Goal: Information Seeking & Learning: Learn about a topic

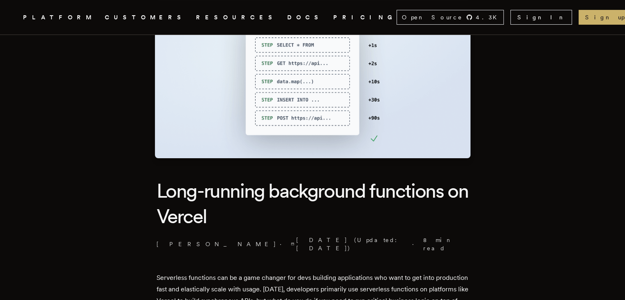
scroll to position [93, 0]
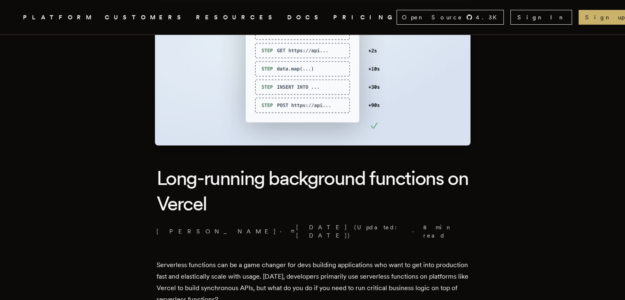
click at [310, 180] on h1 "Long-running background functions on Vercel" at bounding box center [313, 190] width 312 height 51
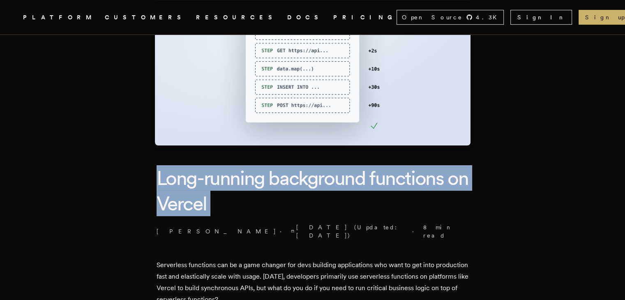
click at [310, 180] on h1 "Long-running background functions on Vercel" at bounding box center [313, 190] width 312 height 51
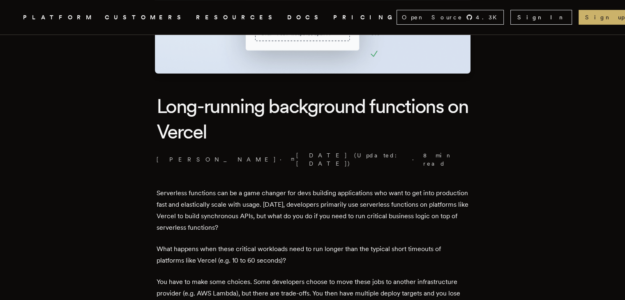
scroll to position [166, 0]
click at [310, 187] on p "Serverless functions can be a game changer for devs building applications who w…" at bounding box center [313, 210] width 312 height 46
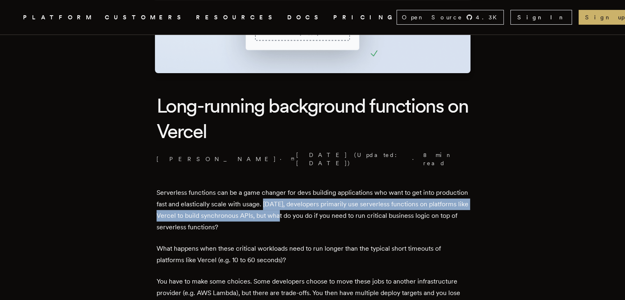
drag, startPoint x: 310, startPoint y: 180, endPoint x: 316, endPoint y: 193, distance: 13.8
click at [316, 193] on p "Serverless functions can be a game changer for devs building applications who w…" at bounding box center [313, 210] width 312 height 46
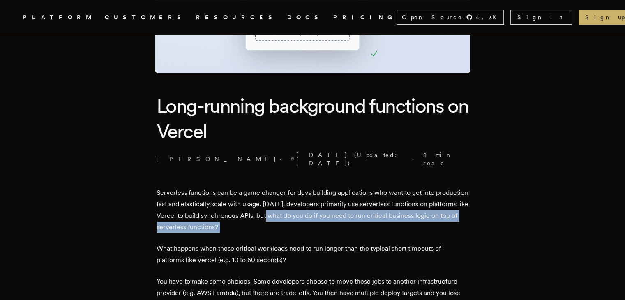
click at [317, 196] on p "Serverless functions can be a game changer for devs building applications who w…" at bounding box center [313, 210] width 312 height 46
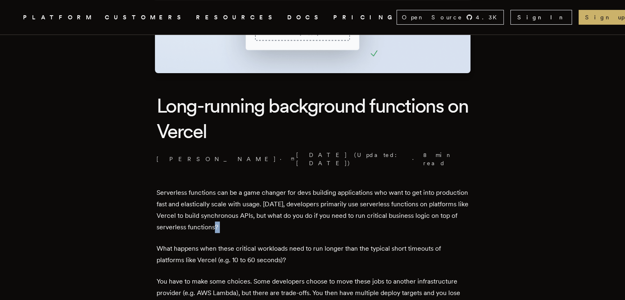
click at [317, 196] on p "Serverless functions can be a game changer for devs building applications who w…" at bounding box center [313, 210] width 312 height 46
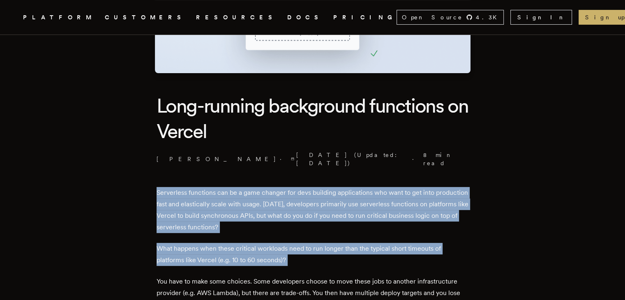
drag, startPoint x: 317, startPoint y: 196, endPoint x: 321, endPoint y: 206, distance: 10.5
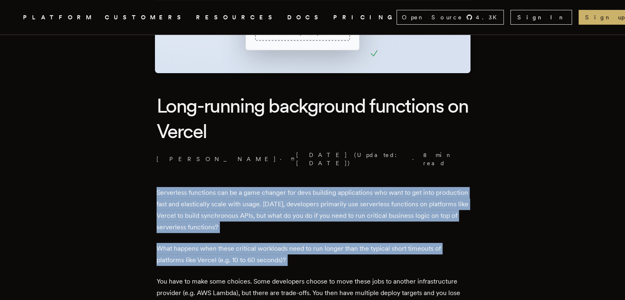
drag, startPoint x: 321, startPoint y: 206, endPoint x: 318, endPoint y: 198, distance: 8.9
click at [318, 198] on p "Serverless functions can be a game changer for devs building applications who w…" at bounding box center [313, 210] width 312 height 46
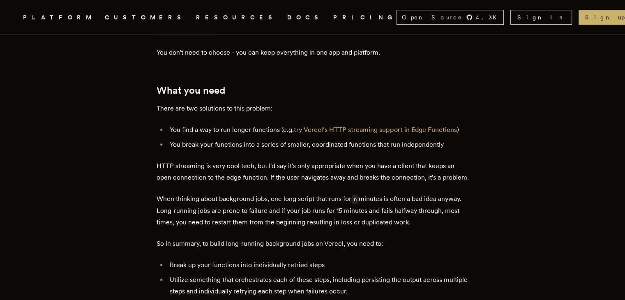
scroll to position [451, 0]
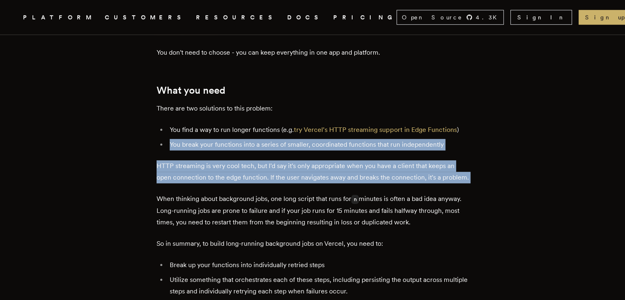
drag, startPoint x: 274, startPoint y: 128, endPoint x: 227, endPoint y: 109, distance: 51.1
click at [227, 124] on ul "You find a way to run longer functions (e.g. try Vercel's HTTP streaming suppor…" at bounding box center [313, 137] width 312 height 26
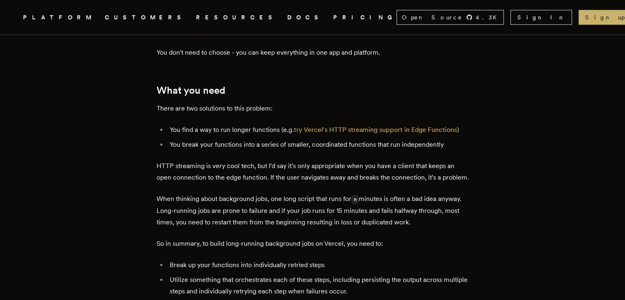
click at [227, 124] on ul "You find a way to run longer functions (e.g. try Vercel's HTTP streaming suppor…" at bounding box center [313, 137] width 312 height 26
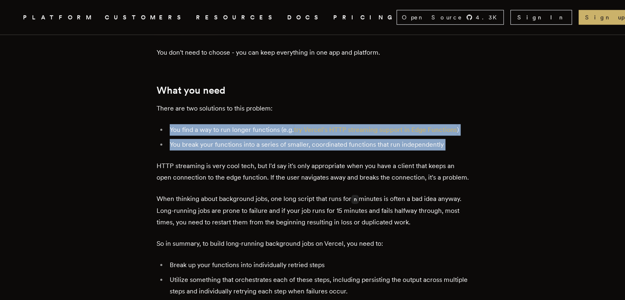
drag, startPoint x: 227, startPoint y: 109, endPoint x: 227, endPoint y: 104, distance: 5.3
click at [227, 124] on ul "You find a way to run longer functions (e.g. try Vercel's HTTP streaming suppor…" at bounding box center [313, 137] width 312 height 26
click at [227, 124] on li "You find a way to run longer functions (e.g. try Vercel's HTTP streaming suppor…" at bounding box center [318, 130] width 302 height 12
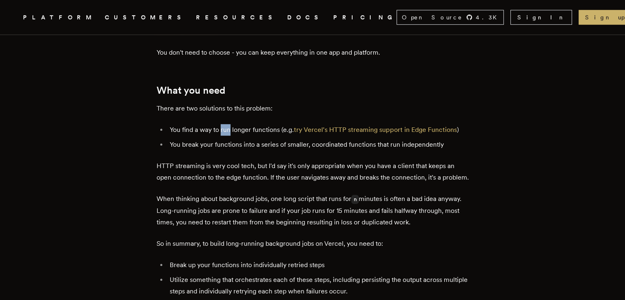
click at [227, 124] on li "You find a way to run longer functions (e.g. try Vercel's HTTP streaming suppor…" at bounding box center [318, 130] width 302 height 12
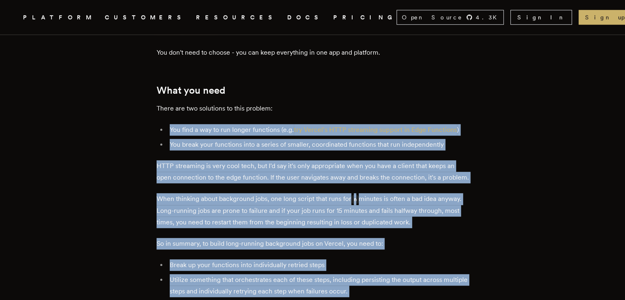
drag, startPoint x: 227, startPoint y: 104, endPoint x: 281, endPoint y: 257, distance: 162.8
click at [281, 259] on ul "Break up your functions into individually retried steps Utilize something that …" at bounding box center [313, 278] width 312 height 38
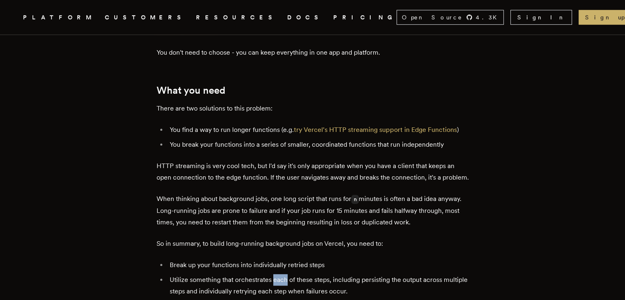
click at [281, 259] on ul "Break up your functions into individually retried steps Utilize something that …" at bounding box center [313, 278] width 312 height 38
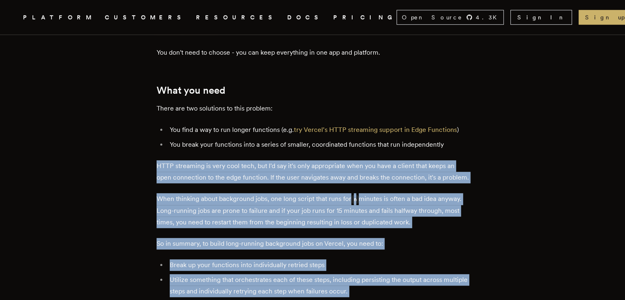
drag, startPoint x: 281, startPoint y: 257, endPoint x: 249, endPoint y: 132, distance: 129.1
click at [249, 160] on p "HTTP streaming is very cool tech, but I'd say it's only appropriate when you ha…" at bounding box center [313, 171] width 312 height 23
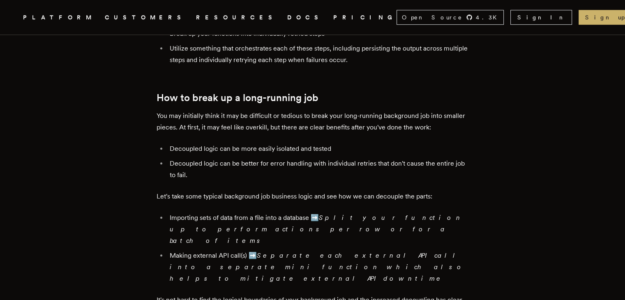
scroll to position [683, 0]
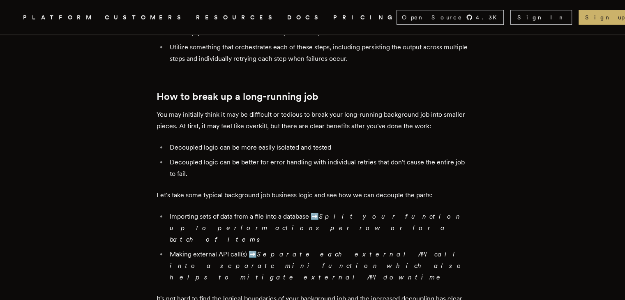
click at [249, 142] on li "Decoupled logic can be more easily isolated and tested" at bounding box center [318, 148] width 302 height 12
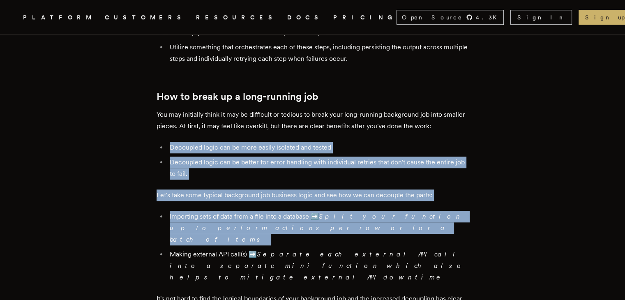
drag, startPoint x: 249, startPoint y: 132, endPoint x: 276, endPoint y: 199, distance: 72.4
click at [276, 211] on li "Importing sets of data from a file into a database ➡️ Split your function up to…" at bounding box center [318, 228] width 302 height 35
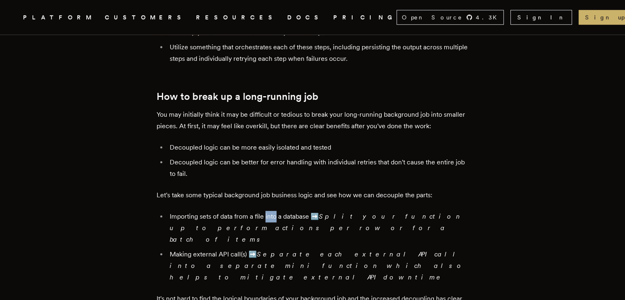
click at [276, 211] on li "Importing sets of data from a file into a database ➡️ Split your function up to…" at bounding box center [318, 228] width 302 height 35
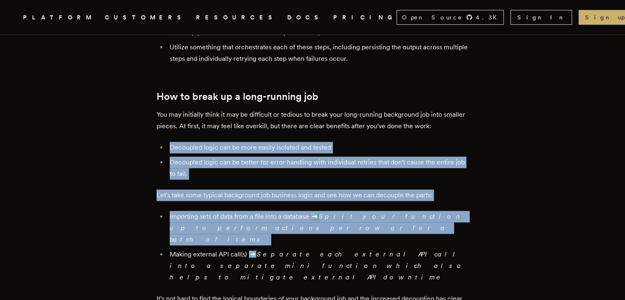
drag, startPoint x: 276, startPoint y: 199, endPoint x: 249, endPoint y: 115, distance: 88.1
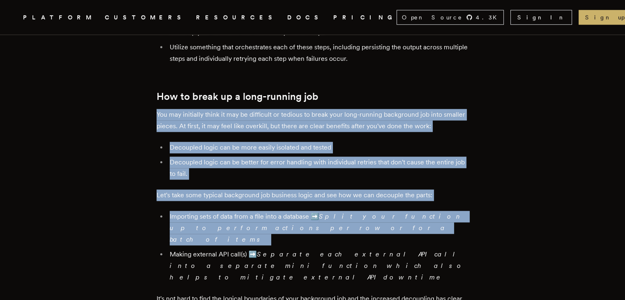
click at [249, 115] on p "You may initially think it may be difficult or tedious to break your long-runni…" at bounding box center [313, 120] width 312 height 23
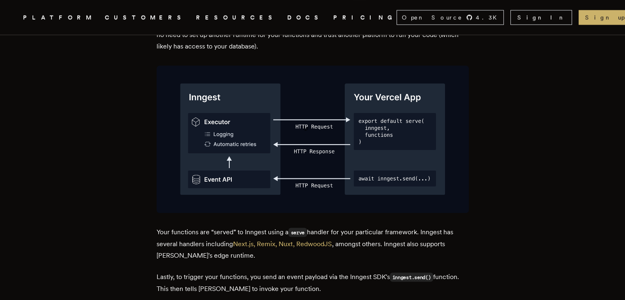
scroll to position [1445, 0]
